Goal: Task Accomplishment & Management: Manage account settings

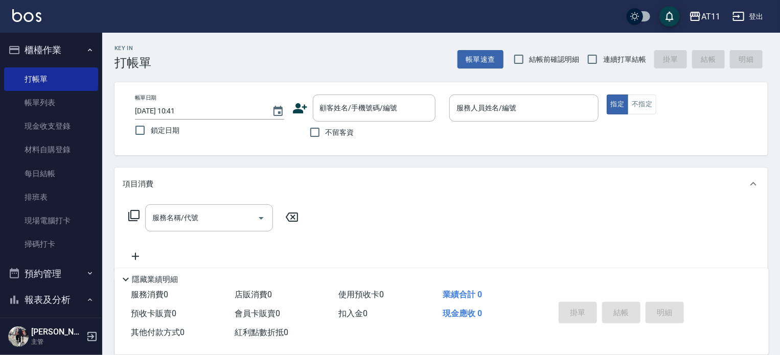
scroll to position [286, 0]
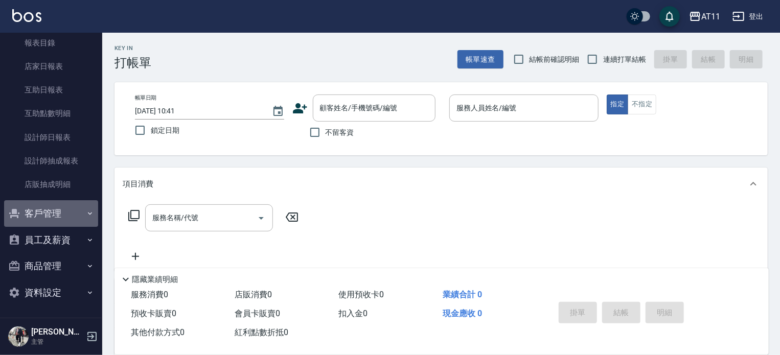
click at [55, 215] on button "客戶管理" at bounding box center [51, 213] width 94 height 27
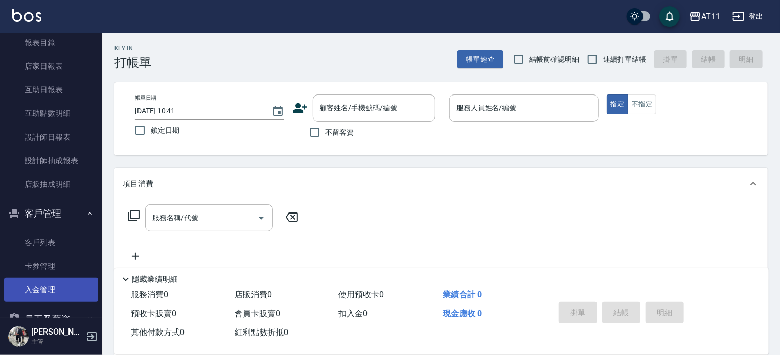
click at [68, 293] on link "入金管理" at bounding box center [51, 290] width 94 height 24
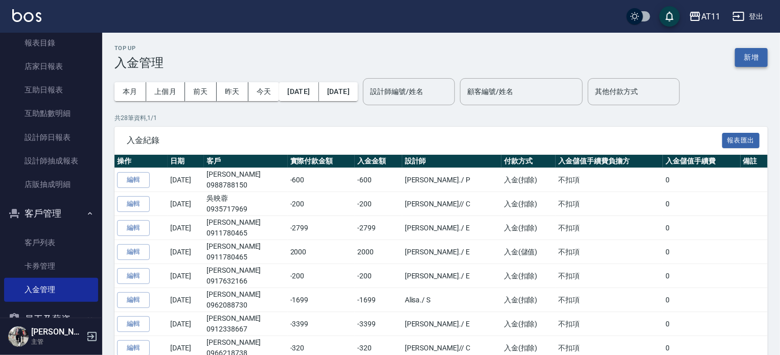
click at [748, 57] on button "新增" at bounding box center [751, 57] width 33 height 19
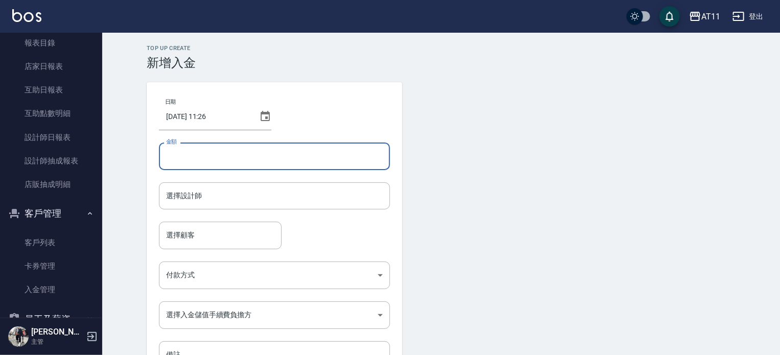
click at [207, 157] on input "金額" at bounding box center [274, 157] width 231 height 28
type input "-400"
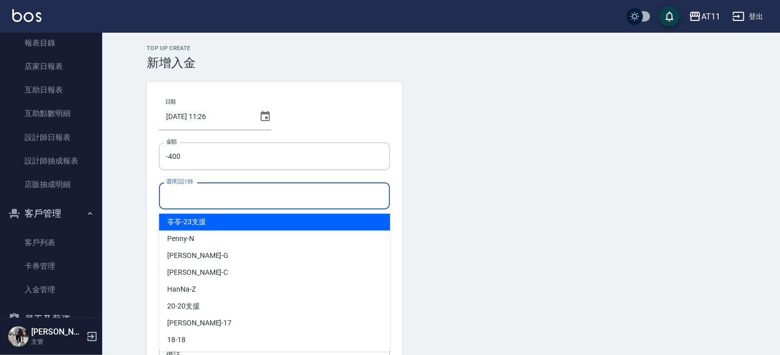
click at [178, 199] on input "選擇設計師" at bounding box center [275, 196] width 222 height 18
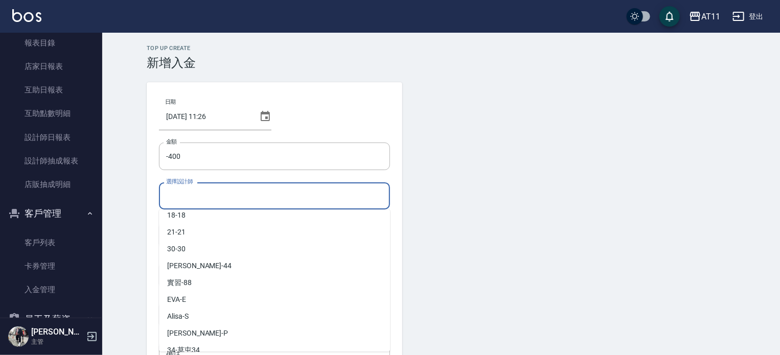
scroll to position [152, 0]
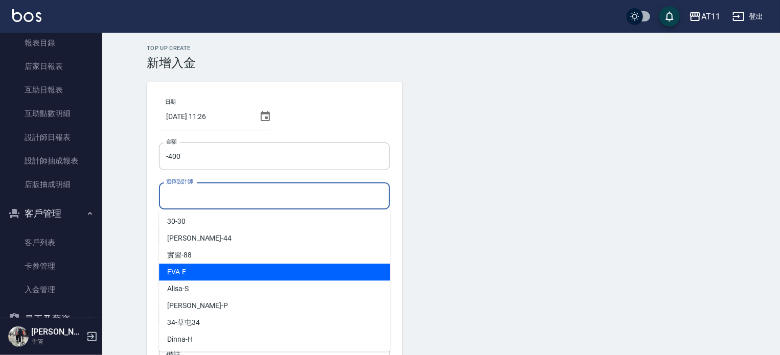
click at [197, 265] on div "[PERSON_NAME]" at bounding box center [274, 272] width 231 height 17
type input "[PERSON_NAME]"
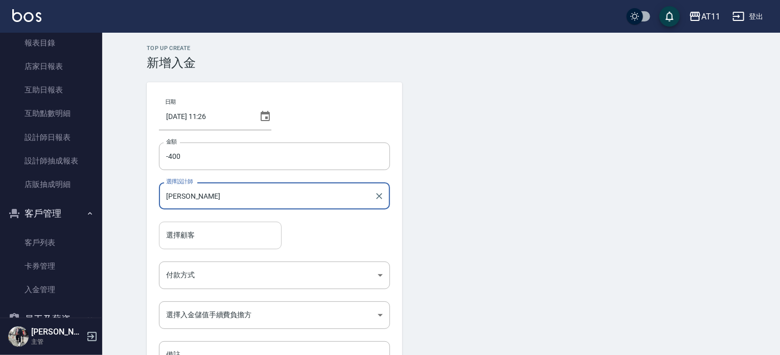
click at [186, 236] on input "選擇顧客" at bounding box center [220, 235] width 113 height 18
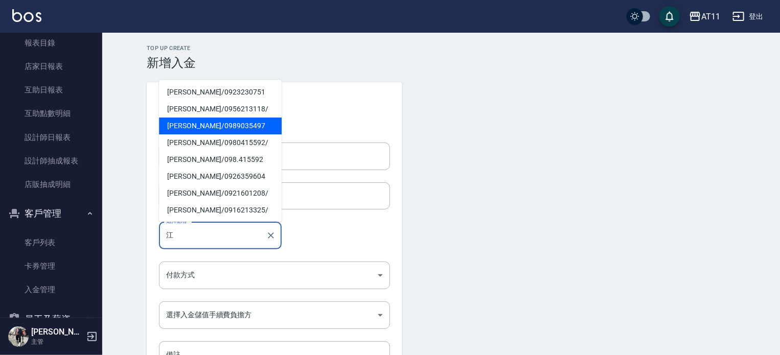
click at [178, 133] on span "[PERSON_NAME] / 0989035497" at bounding box center [220, 126] width 123 height 17
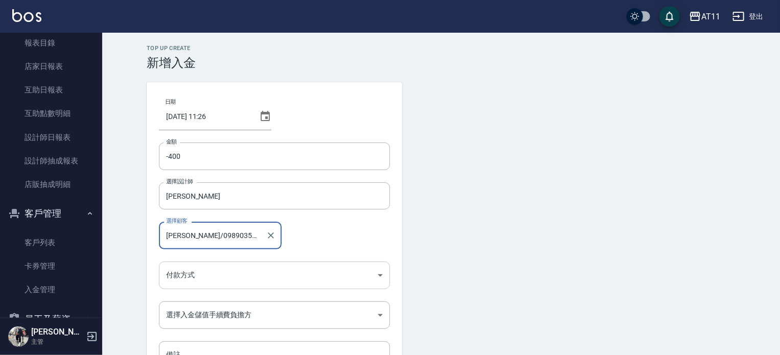
type input "[PERSON_NAME]/0989035497"
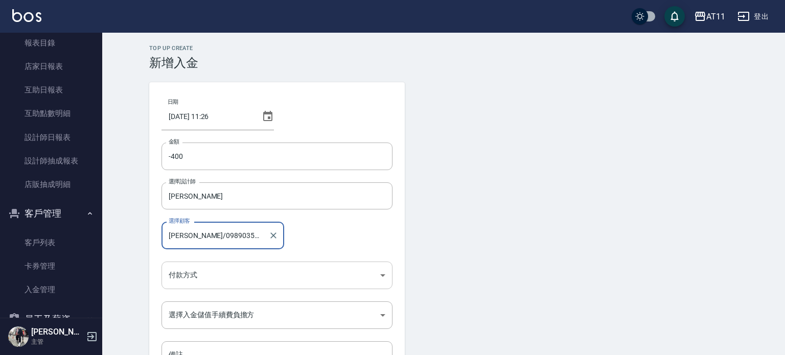
click at [186, 273] on body "AT11 登出 櫃檯作業 打帳單 帳單列表 現金收支登錄 材料自購登錄 每日結帳 排班表 現場電腦打卡 掃碼打卡 預約管理 預約管理 單日預約紀錄 單週預約紀…" at bounding box center [392, 212] width 785 height 424
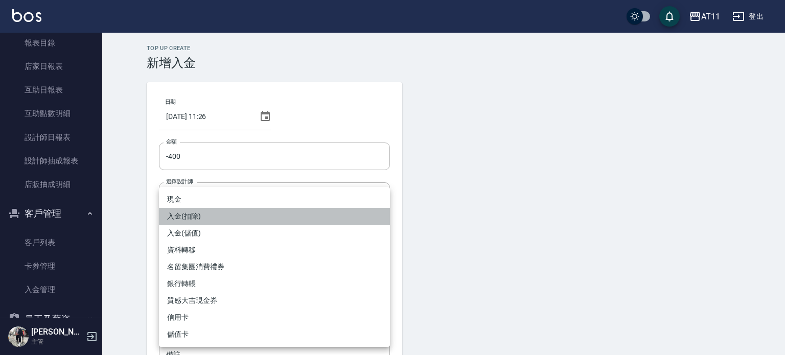
click at [192, 218] on li "入金(扣除)" at bounding box center [274, 216] width 231 height 17
type input "入金(扣除)"
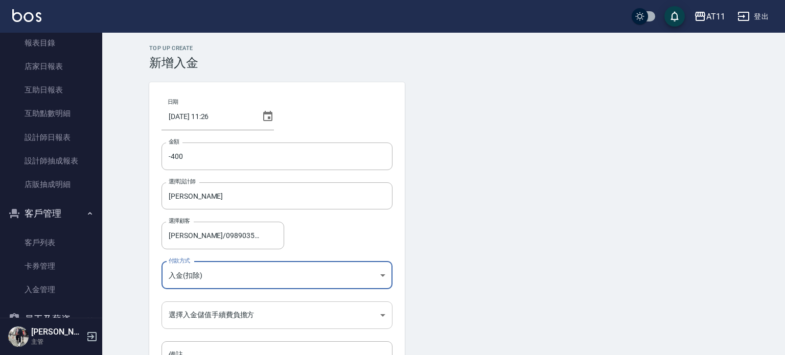
click at [187, 315] on body "AT11 登出 櫃檯作業 打帳單 帳單列表 現金收支登錄 材料自購登錄 每日結帳 排班表 現場電腦打卡 掃碼打卡 預約管理 預約管理 單日預約紀錄 單週預約紀…" at bounding box center [392, 212] width 785 height 424
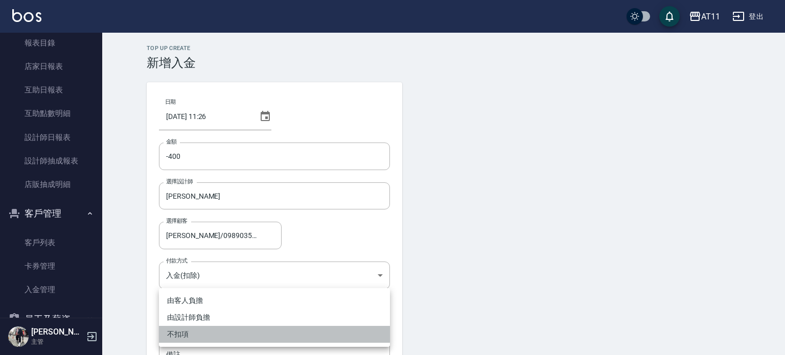
click at [186, 333] on li "不扣項" at bounding box center [274, 334] width 231 height 17
type input "WITHOUTHANDLINGFEE"
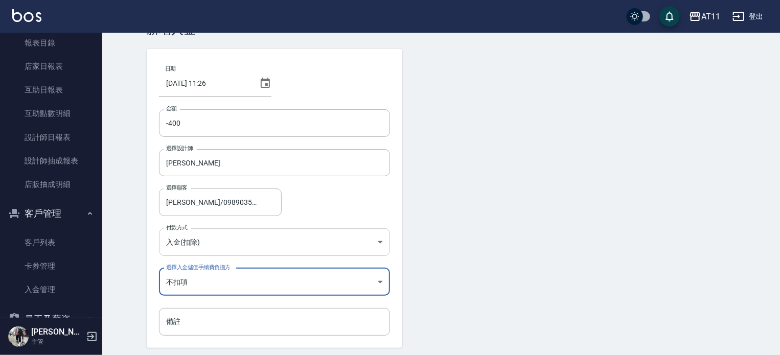
scroll to position [51, 0]
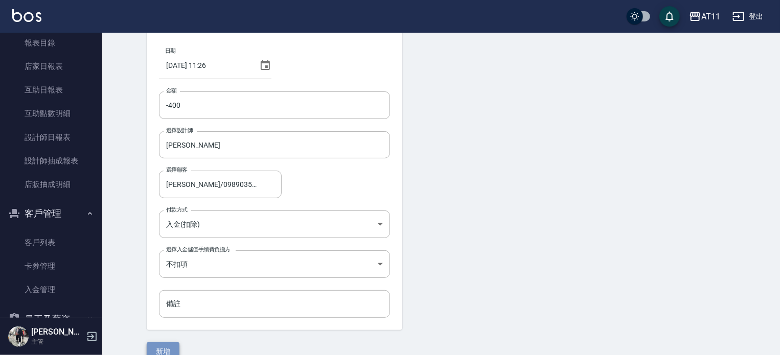
click at [170, 347] on button "新增" at bounding box center [163, 351] width 33 height 19
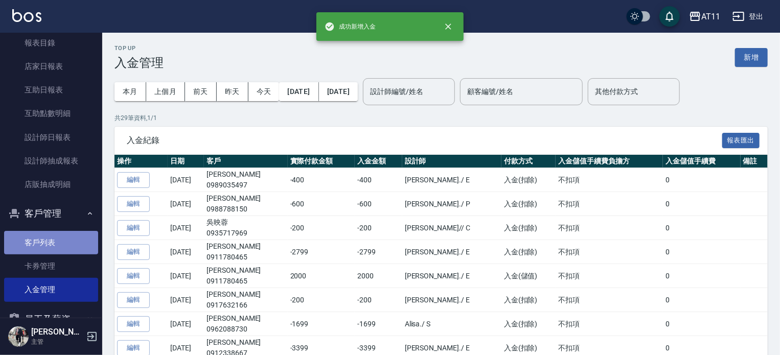
click at [58, 239] on link "客戶列表" at bounding box center [51, 243] width 94 height 24
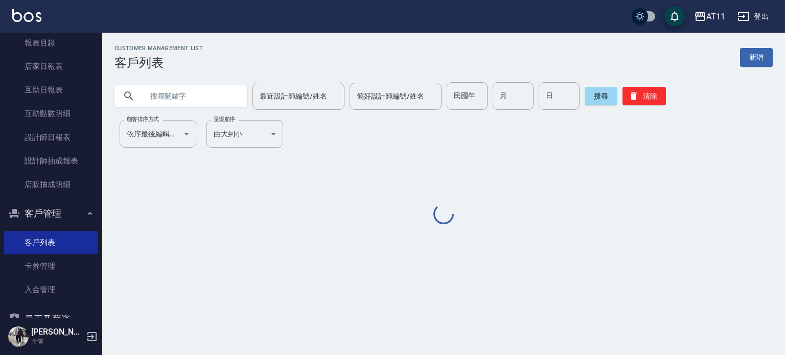
click at [199, 102] on input "text" at bounding box center [191, 96] width 96 height 28
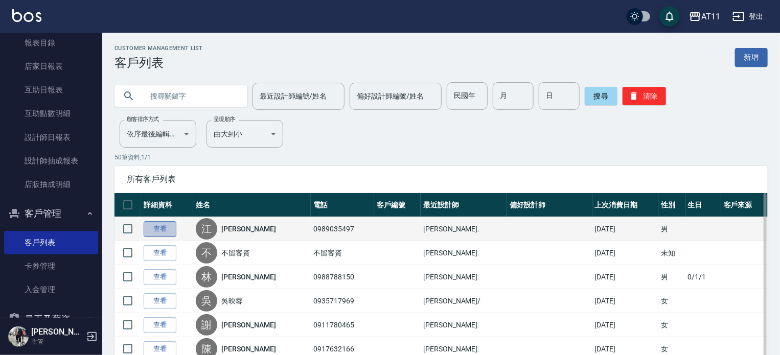
click at [152, 231] on link "查看" at bounding box center [160, 229] width 33 height 16
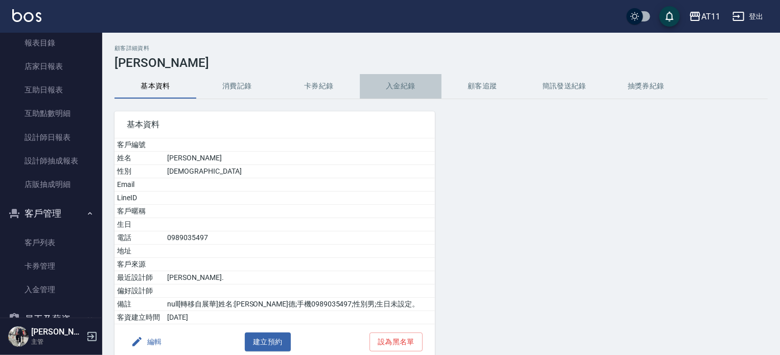
click at [405, 86] on button "入金紀錄" at bounding box center [401, 86] width 82 height 25
